Goal: Check status: Check status

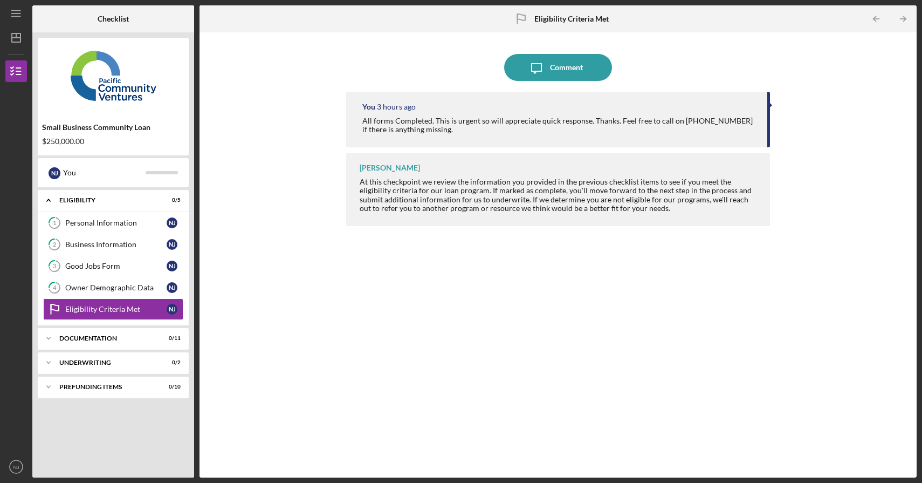
click at [107, 16] on b "Checklist" at bounding box center [113, 19] width 31 height 9
click at [23, 37] on icon "Icon/Dashboard" at bounding box center [16, 37] width 27 height 27
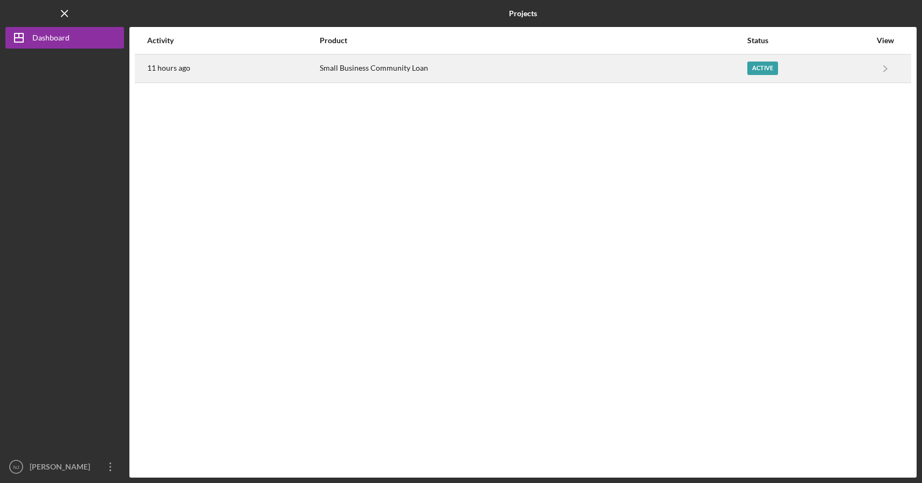
click at [171, 70] on time "11 hours ago" at bounding box center [168, 68] width 43 height 9
